Goal: Information Seeking & Learning: Learn about a topic

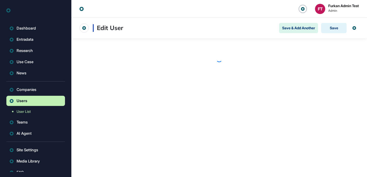
scroll to position [0, 0]
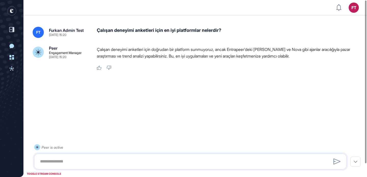
drag, startPoint x: 187, startPoint y: 69, endPoint x: 189, endPoint y: 63, distance: 6.3
click at [189, 63] on div "Çalışan deneyimi anketleri için doğrudan bir platform sunmuyoruz, ancak Entrape…" at bounding box center [229, 58] width 265 height 24
click at [176, 31] on div "Çalışan deneyimi anketleri için en iyi platformlar nelerdir?" at bounding box center [229, 32] width 265 height 11
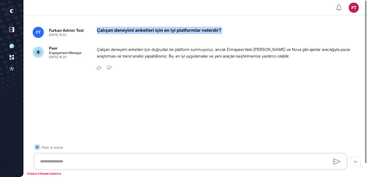
copy div "Çalışan deneyimi anketleri için en iyi platformlar nelerdir?"
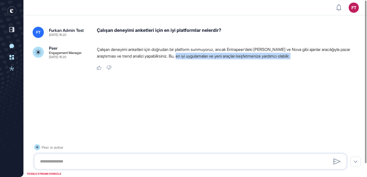
drag, startPoint x: 187, startPoint y: 104, endPoint x: 196, endPoint y: 58, distance: 47.2
click at [196, 58] on div "FT Furkan Admin Test Sep 05, 2025 15:20 Çalışan deneyimi anketleri için en iyi …" at bounding box center [195, 97] width 344 height 160
click at [183, 31] on div "Çalışan deneyimi anketleri için en iyi platformlar nelerdir?" at bounding box center [229, 32] width 265 height 11
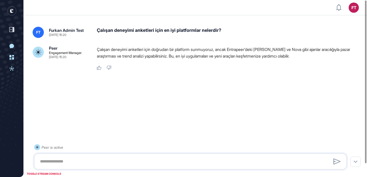
click at [183, 31] on div "Çalışan deneyimi anketleri için en iyi platformlar nelerdir?" at bounding box center [229, 32] width 265 height 11
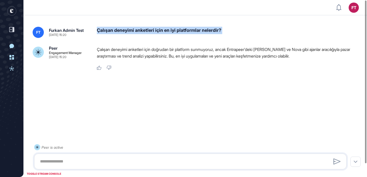
copy div "Çalışan deneyimi anketleri için en iyi platformlar nelerdir?"
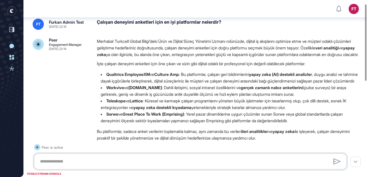
scroll to position [10, 0]
